Goal: Information Seeking & Learning: Find specific page/section

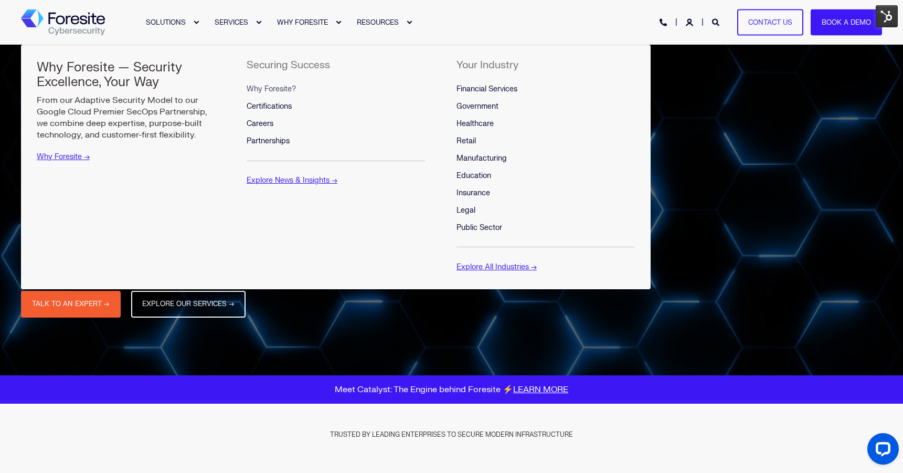
click at [285, 87] on span "Why Foresite?" at bounding box center [271, 88] width 49 height 9
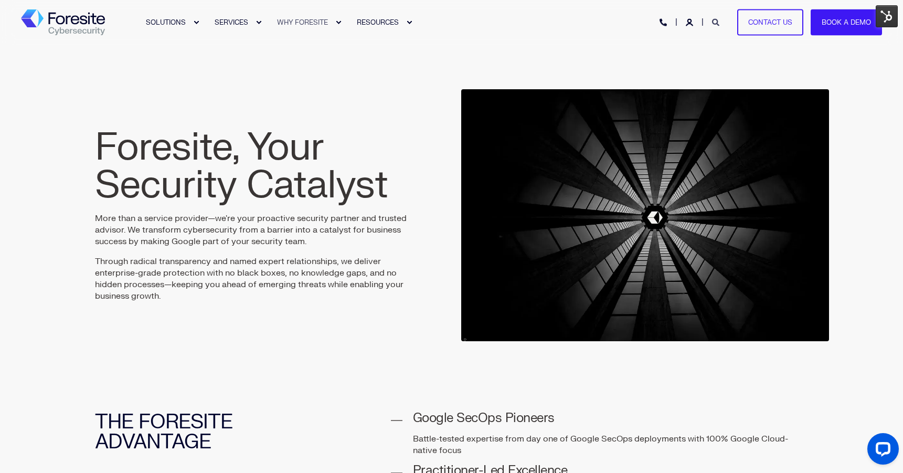
click at [713, 20] on icon "Open Search" at bounding box center [715, 22] width 7 height 7
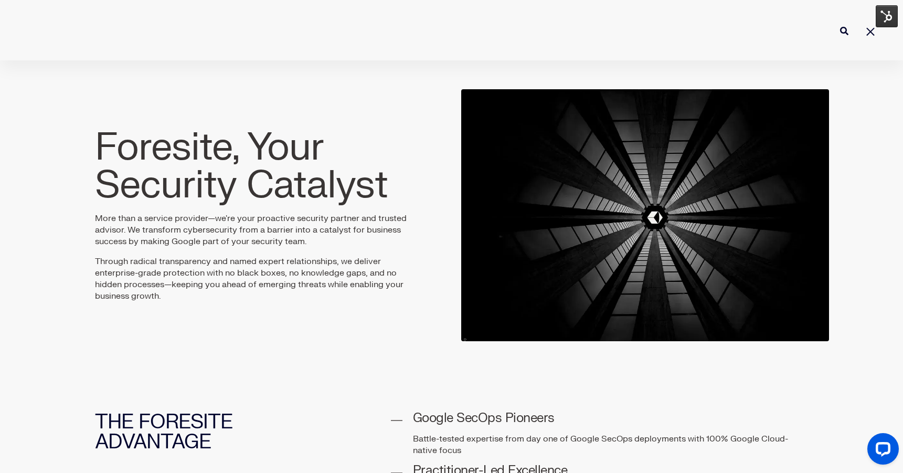
click at [713, 20] on input "Enter search Term" at bounding box center [452, 31] width 892 height 28
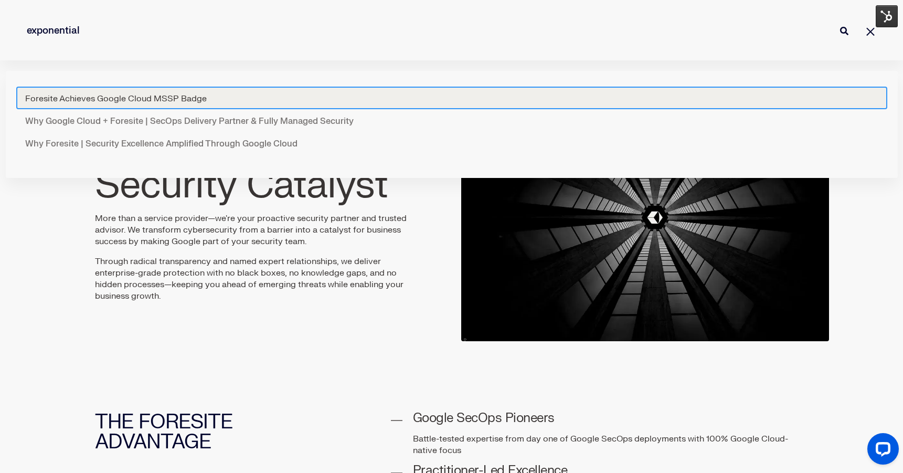
type input "exponential"
click at [838, 25] on button "Perform Search" at bounding box center [844, 31] width 13 height 13
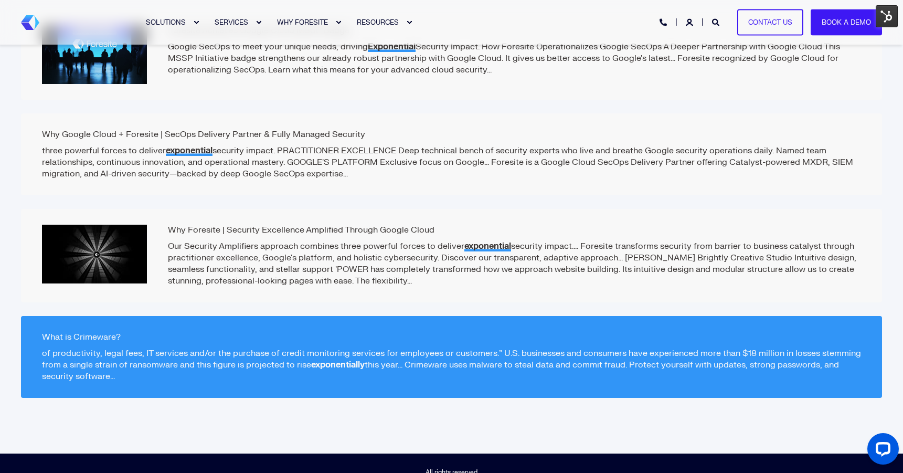
scroll to position [337, 0]
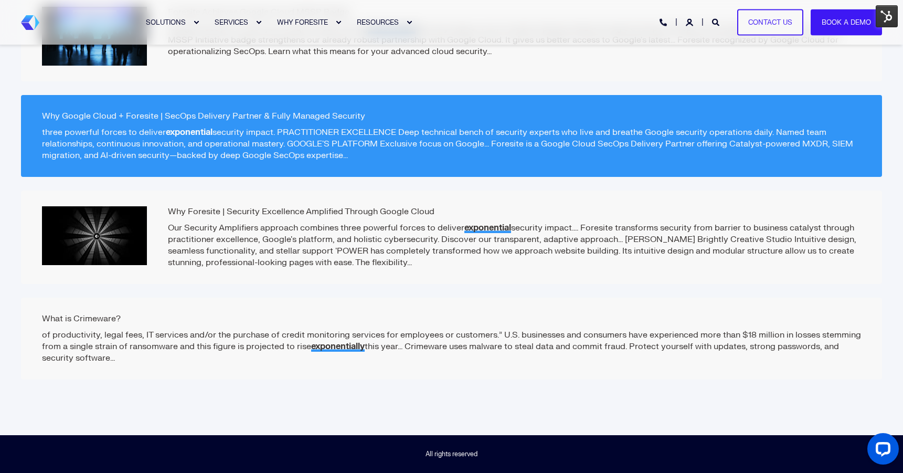
click at [368, 155] on p "three powerful forces to deliver exponential security impact. PRACTITIONER EXCE…" at bounding box center [451, 143] width 819 height 35
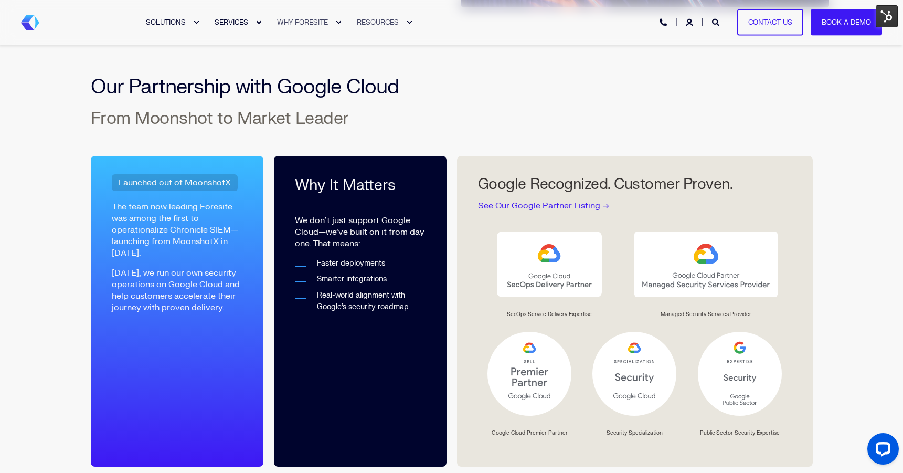
scroll to position [351, 0]
